Goal: Feedback & Contribution: Contribute content

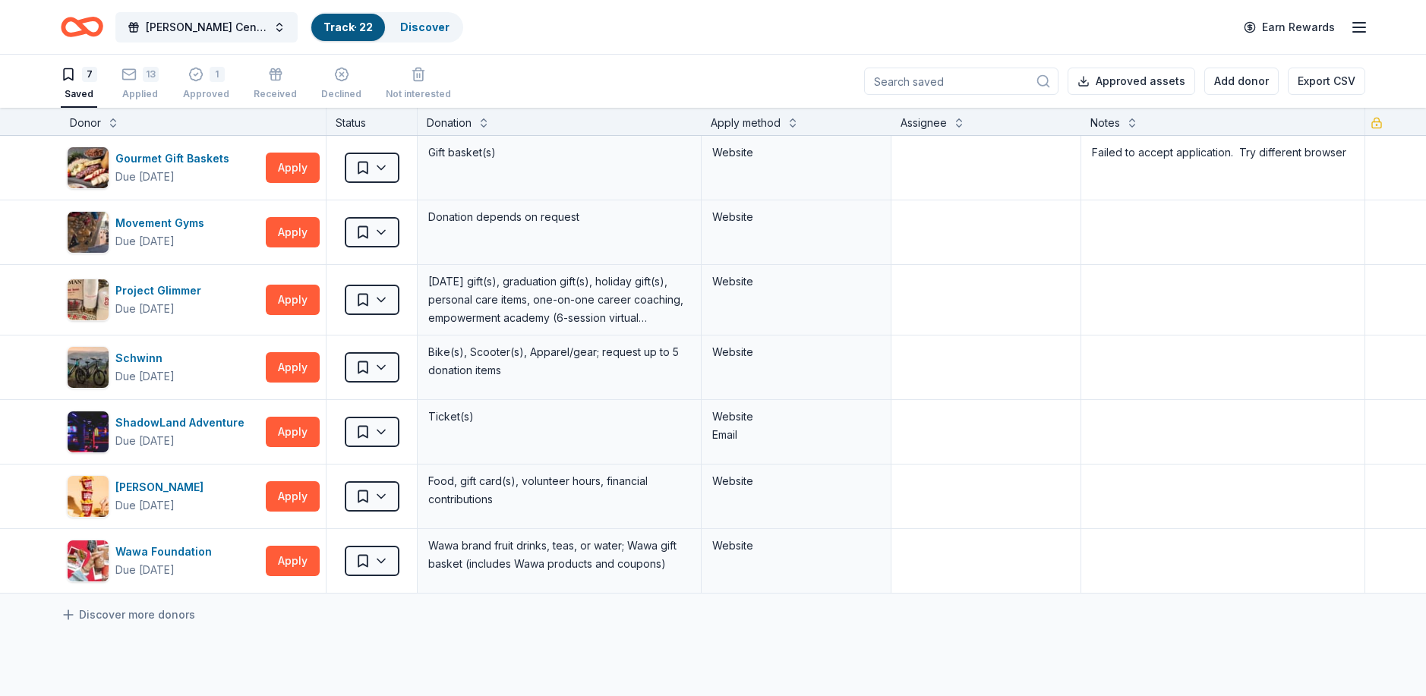
click at [1359, 25] on icon "button" at bounding box center [1359, 27] width 18 height 18
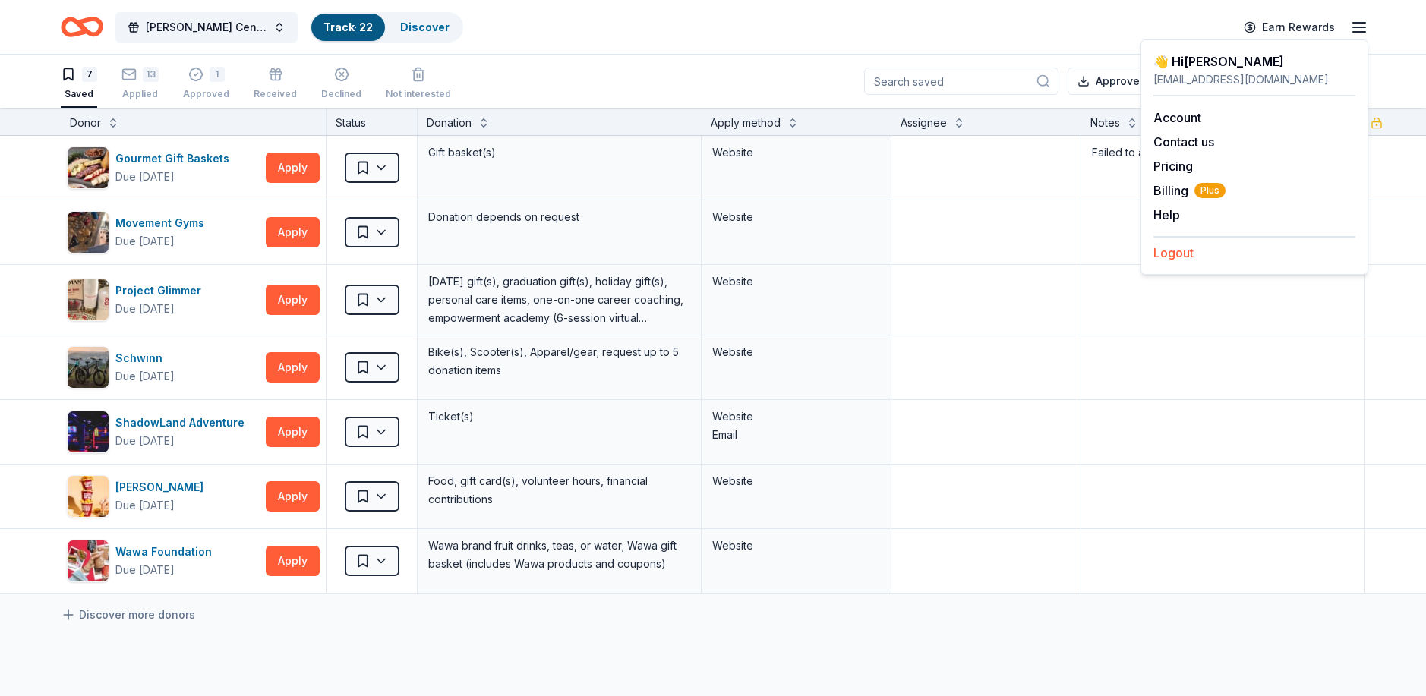
click at [1186, 251] on button "Logout" at bounding box center [1173, 253] width 40 height 18
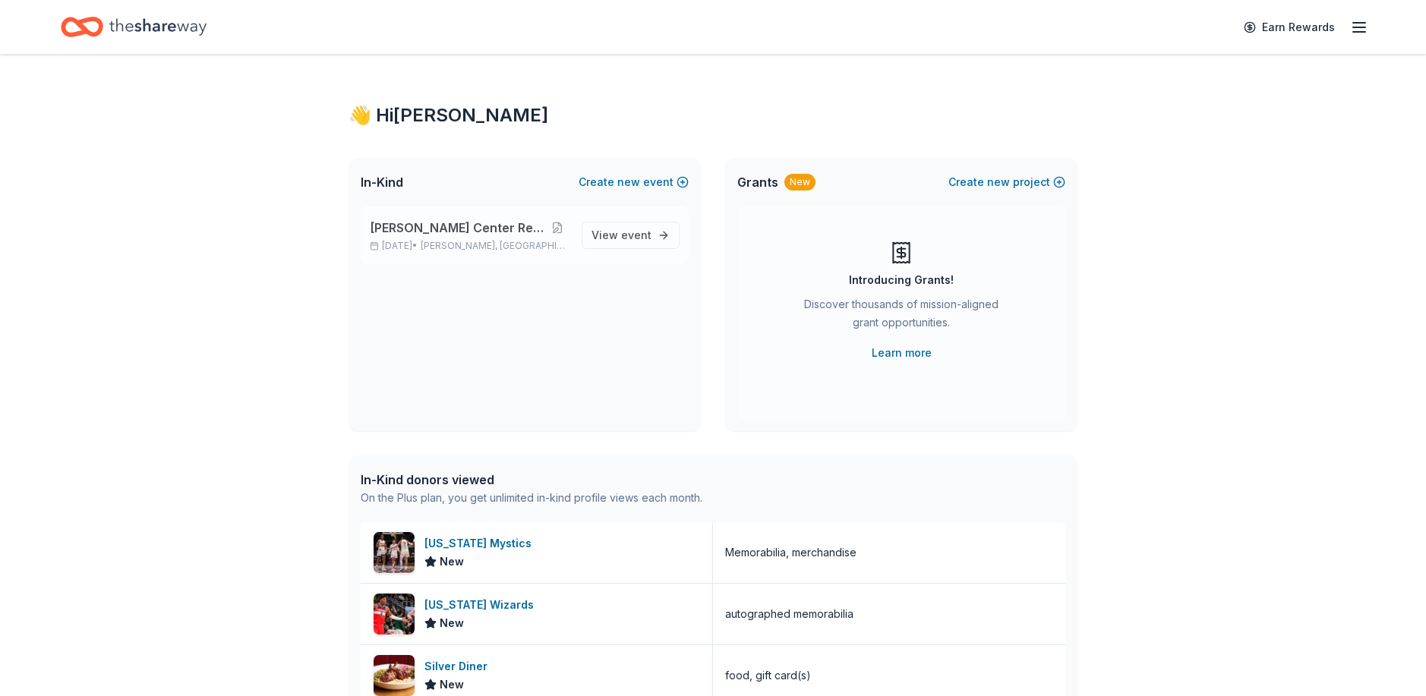
click at [484, 228] on span "[PERSON_NAME] Center Restoration" at bounding box center [457, 228] width 175 height 18
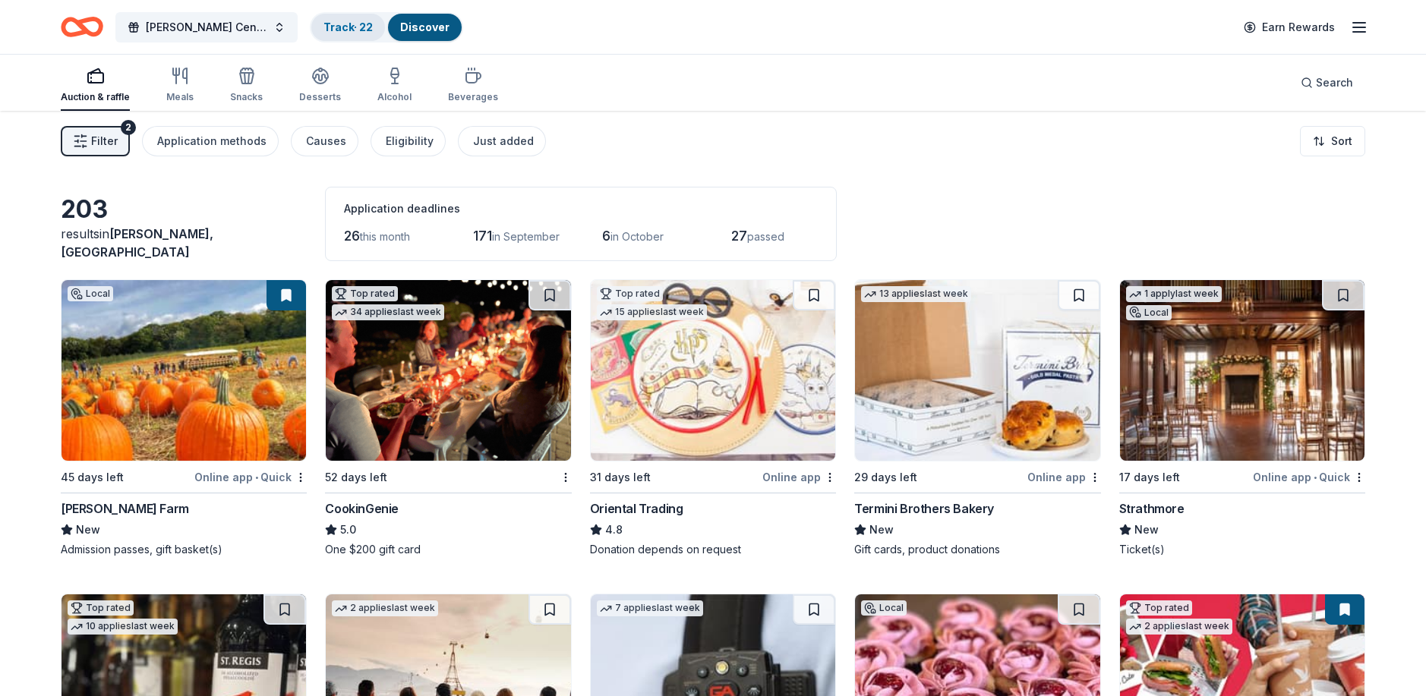
click at [353, 29] on link "Track · 22" at bounding box center [347, 27] width 49 height 13
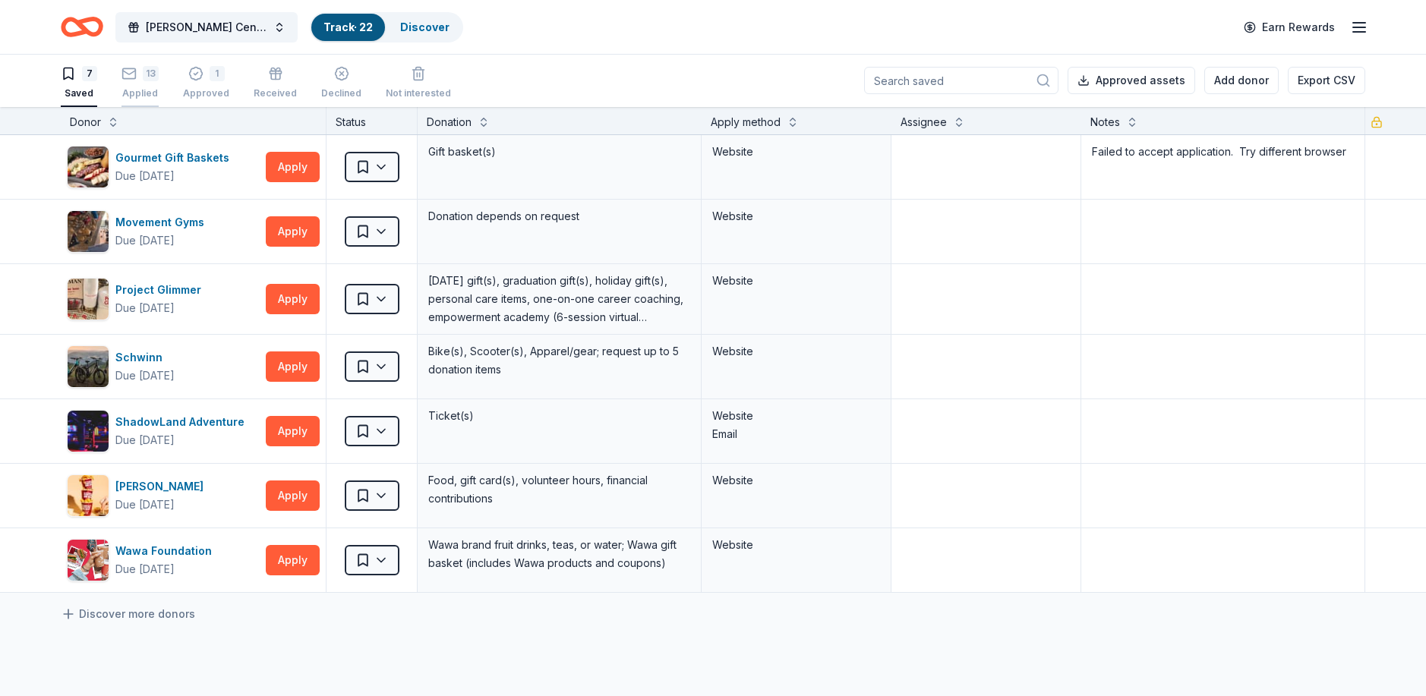
click at [142, 79] on div "13" at bounding box center [139, 73] width 37 height 15
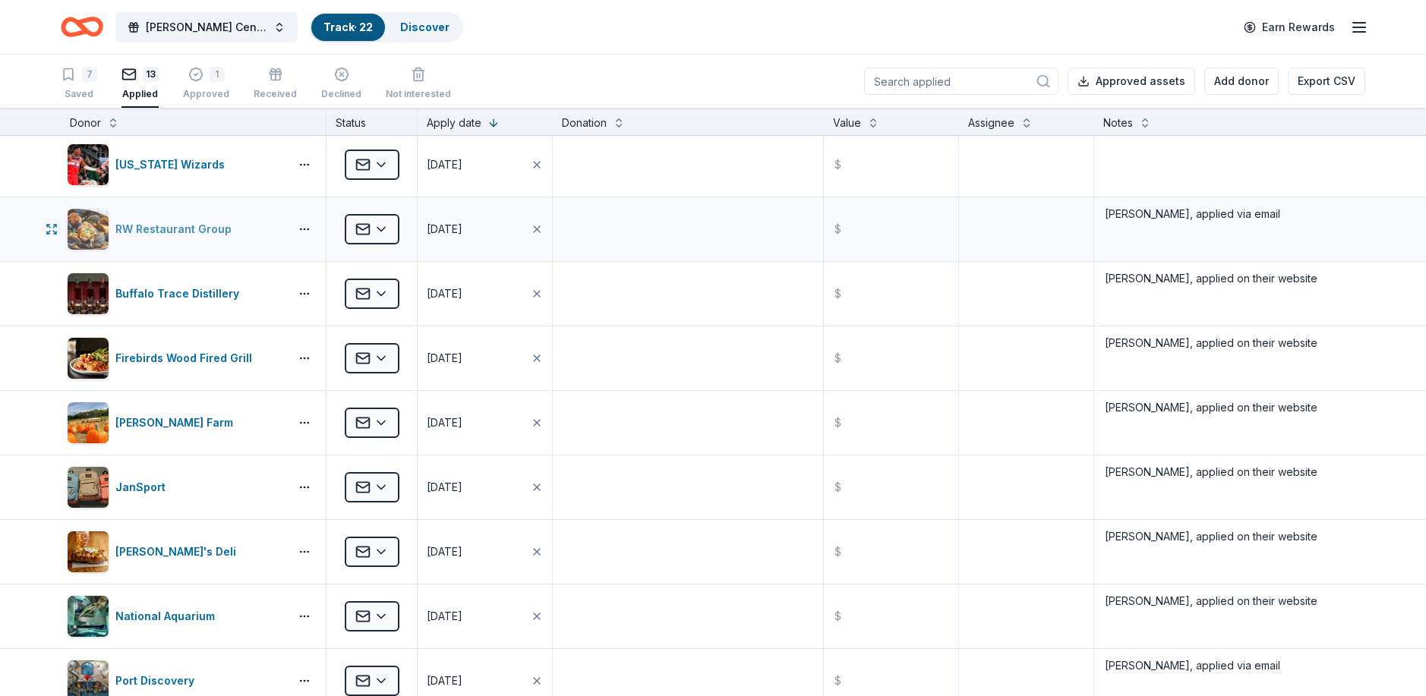
scroll to position [152, 0]
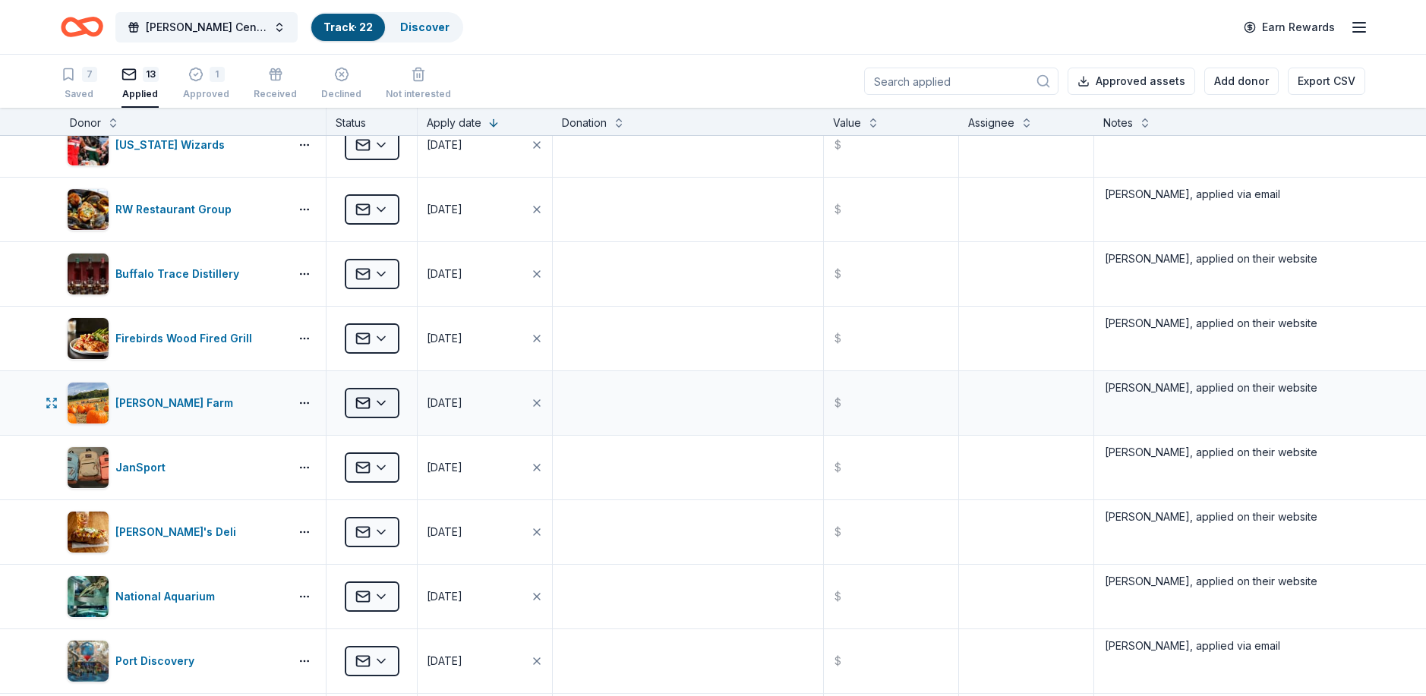
click at [377, 406] on html "Bauer Center Restoration Track · 22 Discover Earn Rewards 7 Saved 13 Applied 1 …" at bounding box center [713, 348] width 1426 height 696
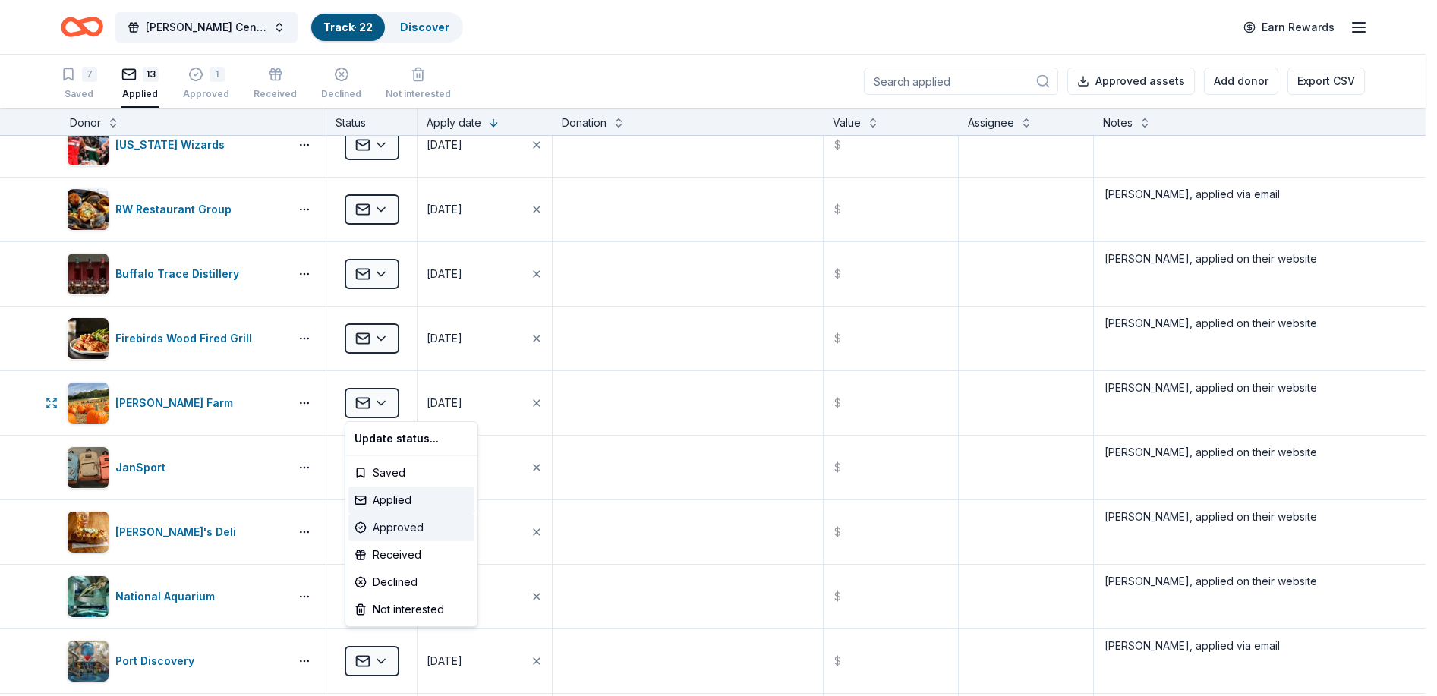
click at [395, 525] on div "Approved" at bounding box center [412, 527] width 126 height 27
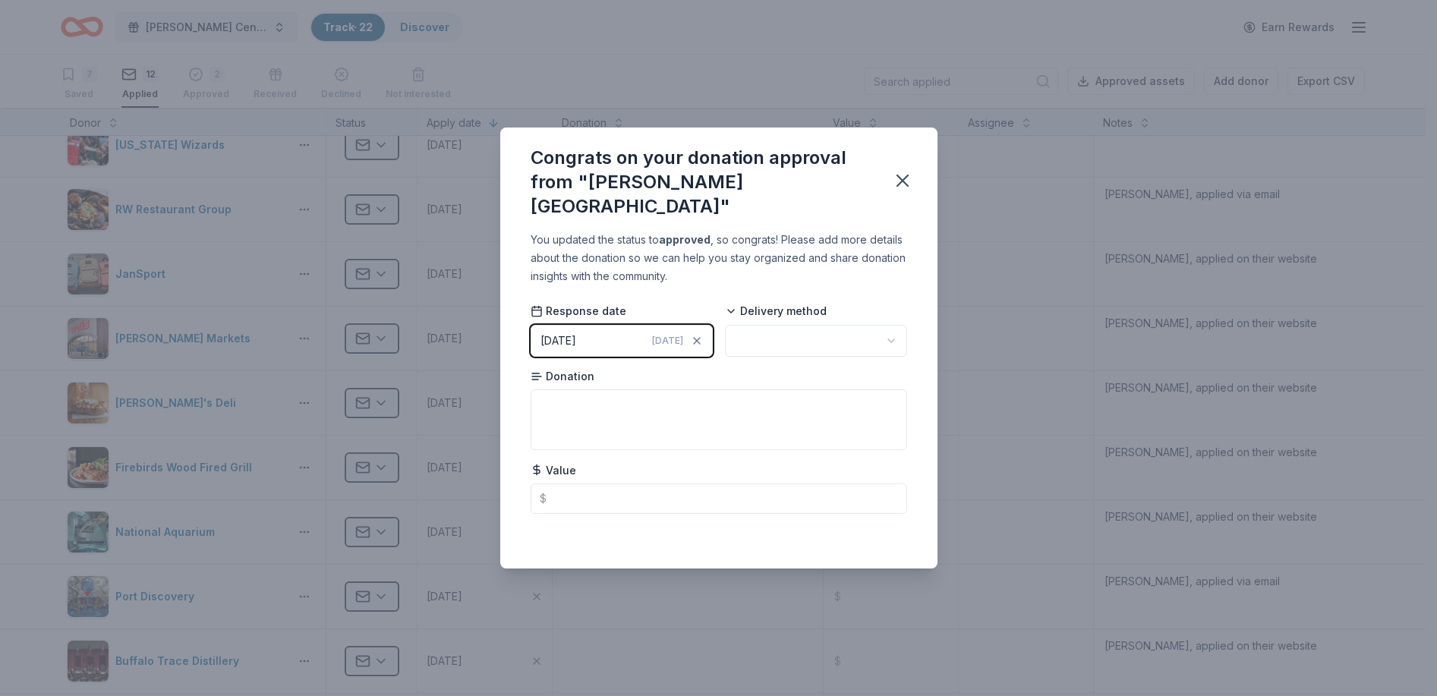
click at [889, 326] on html "Bauer Center Restoration Track · 22 Discover Earn Rewards 7 Saved 12 Applied 2 …" at bounding box center [718, 348] width 1437 height 696
click at [549, 391] on textarea at bounding box center [719, 420] width 377 height 61
type textarea "(4) General Admission tickets"
click at [576, 488] on input "text" at bounding box center [719, 499] width 377 height 30
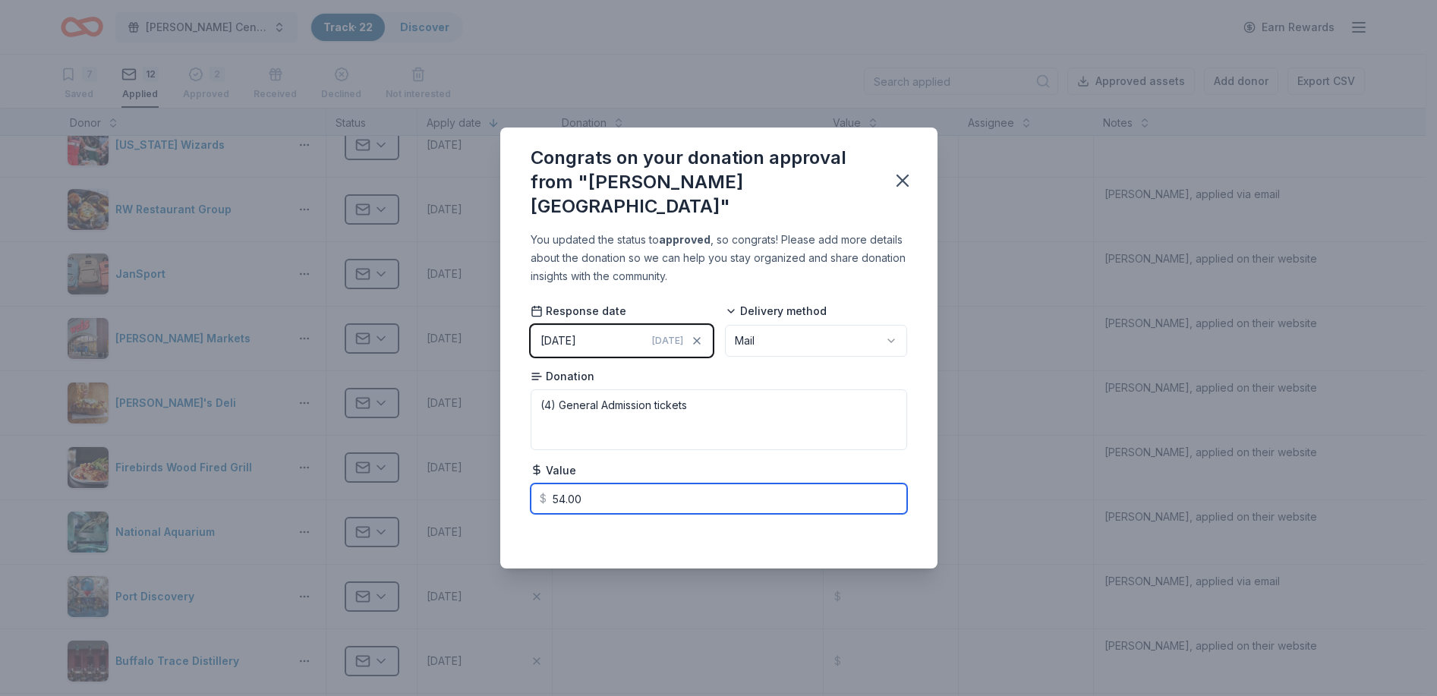
type input "54.00"
click at [902, 176] on icon "button" at bounding box center [902, 180] width 21 height 21
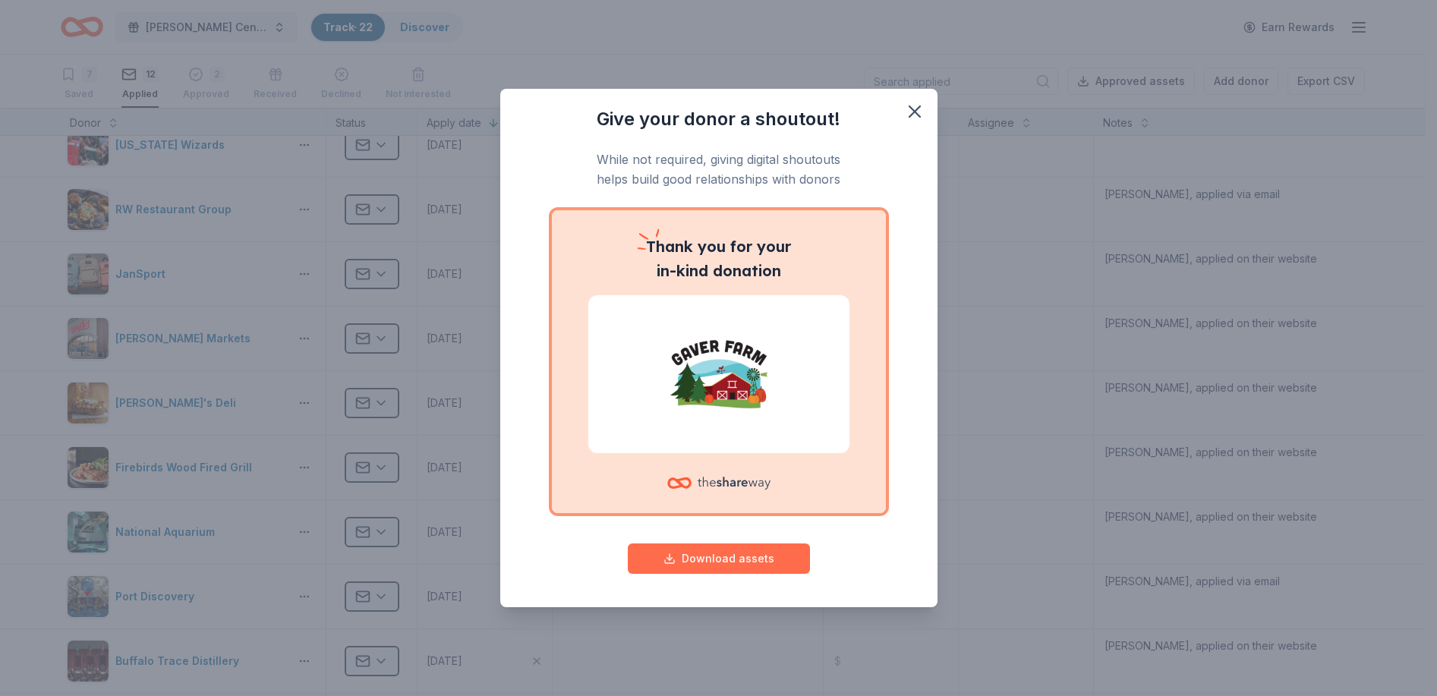
click at [705, 554] on button "Download assets" at bounding box center [719, 559] width 182 height 30
click at [742, 250] on p "Thank you for your in-kind donation" at bounding box center [718, 259] width 261 height 49
click at [907, 571] on div "Download assets" at bounding box center [719, 559] width 377 height 30
click at [915, 107] on icon "button" at bounding box center [914, 111] width 21 height 21
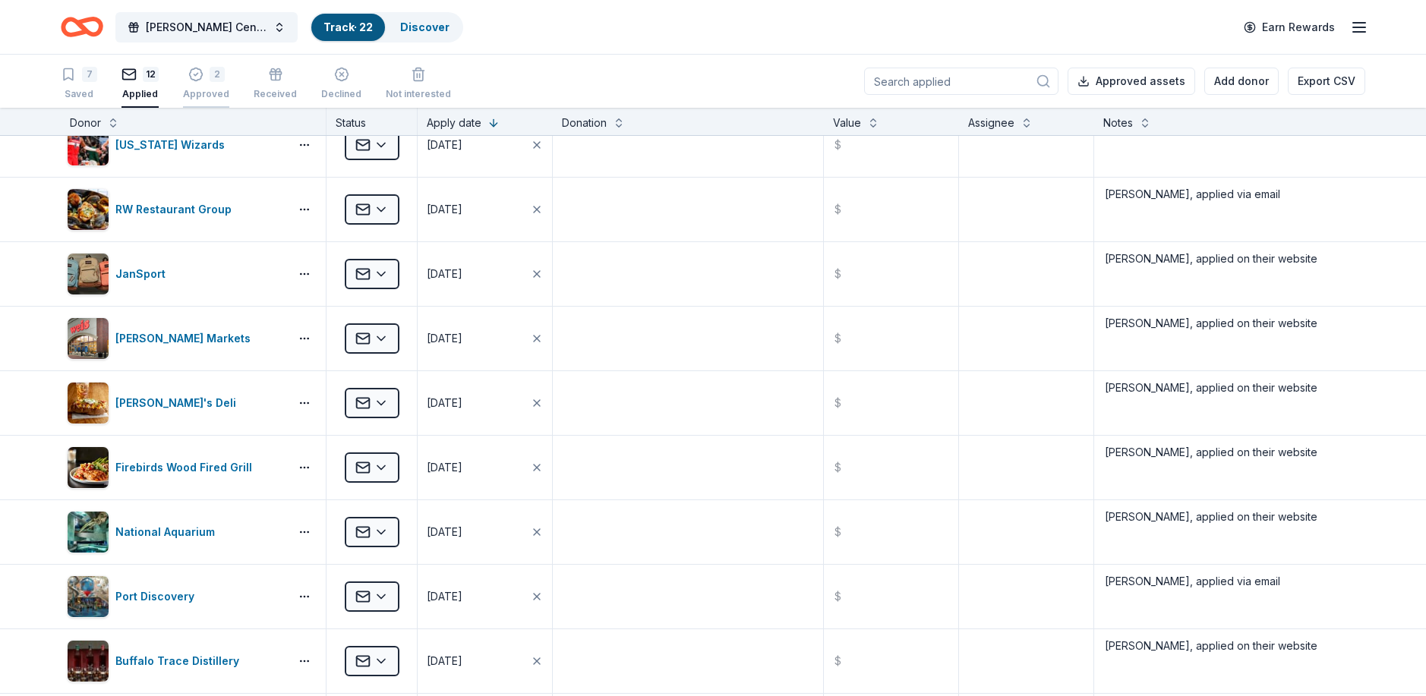
click at [211, 77] on div "2" at bounding box center [217, 74] width 15 height 15
